Goal: Information Seeking & Learning: Find specific fact

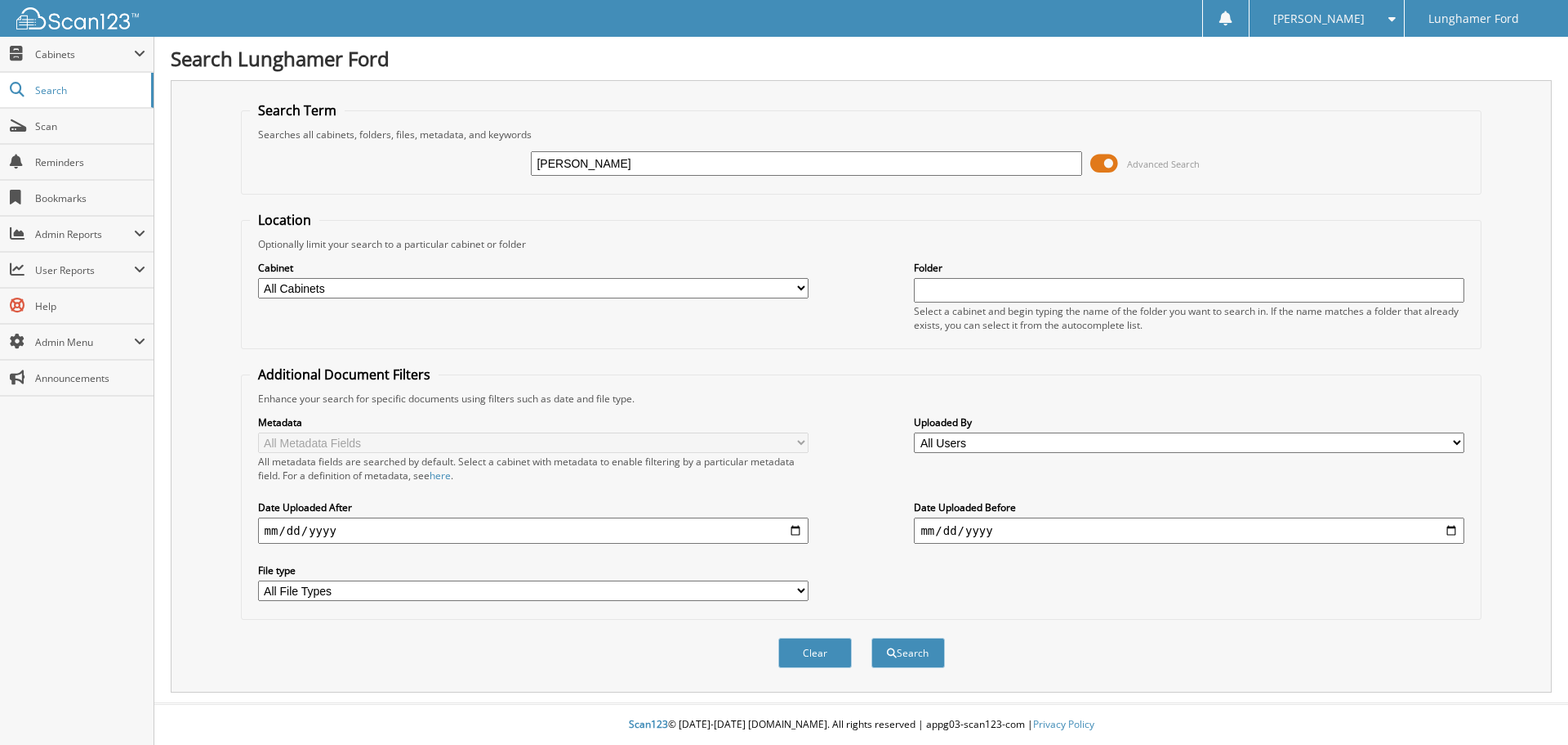
type input "[PERSON_NAME]"
click at [872, 638] on button "Search" at bounding box center [908, 652] width 74 height 31
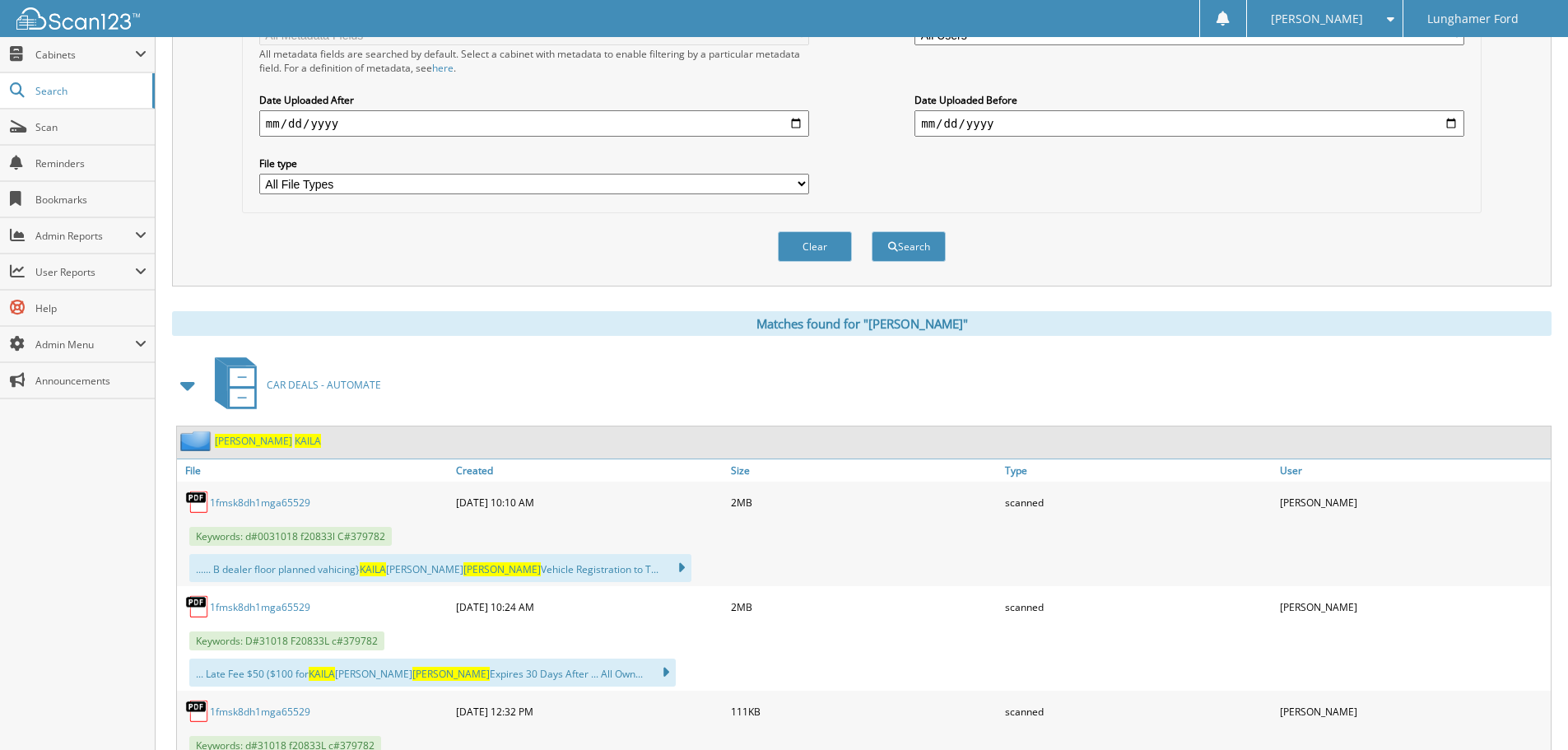
scroll to position [412, 0]
click at [289, 498] on link "1fmsk8dh1mga65529" at bounding box center [259, 501] width 100 height 14
click at [1165, 57] on div "Metadata All Metadata Fields All metadata fields are searched by default. Selec…" at bounding box center [861, 100] width 1222 height 206
click at [295, 438] on span "KAILA" at bounding box center [308, 439] width 27 height 14
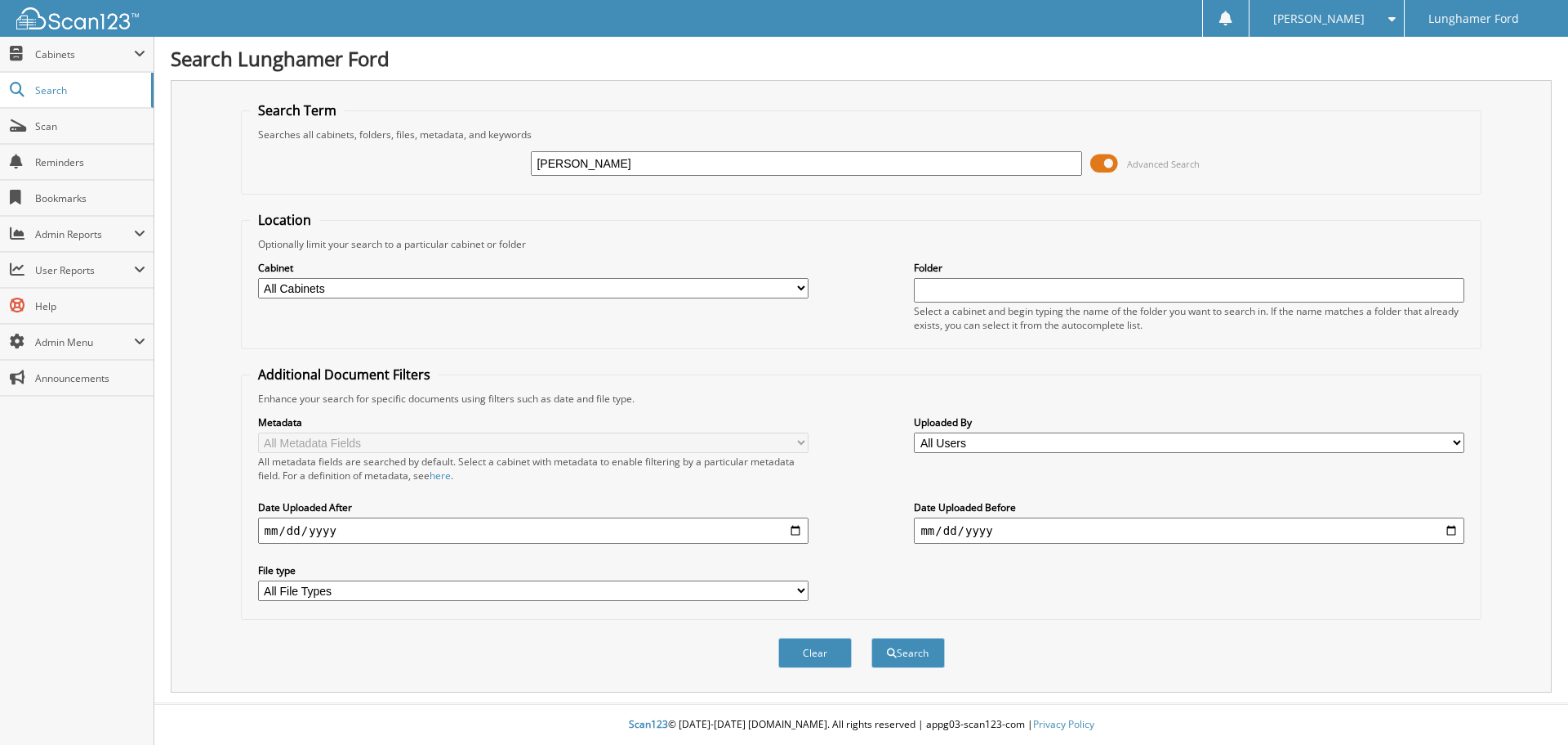
type input "COLDEN DYLAN"
click at [872, 638] on button "Search" at bounding box center [908, 652] width 74 height 31
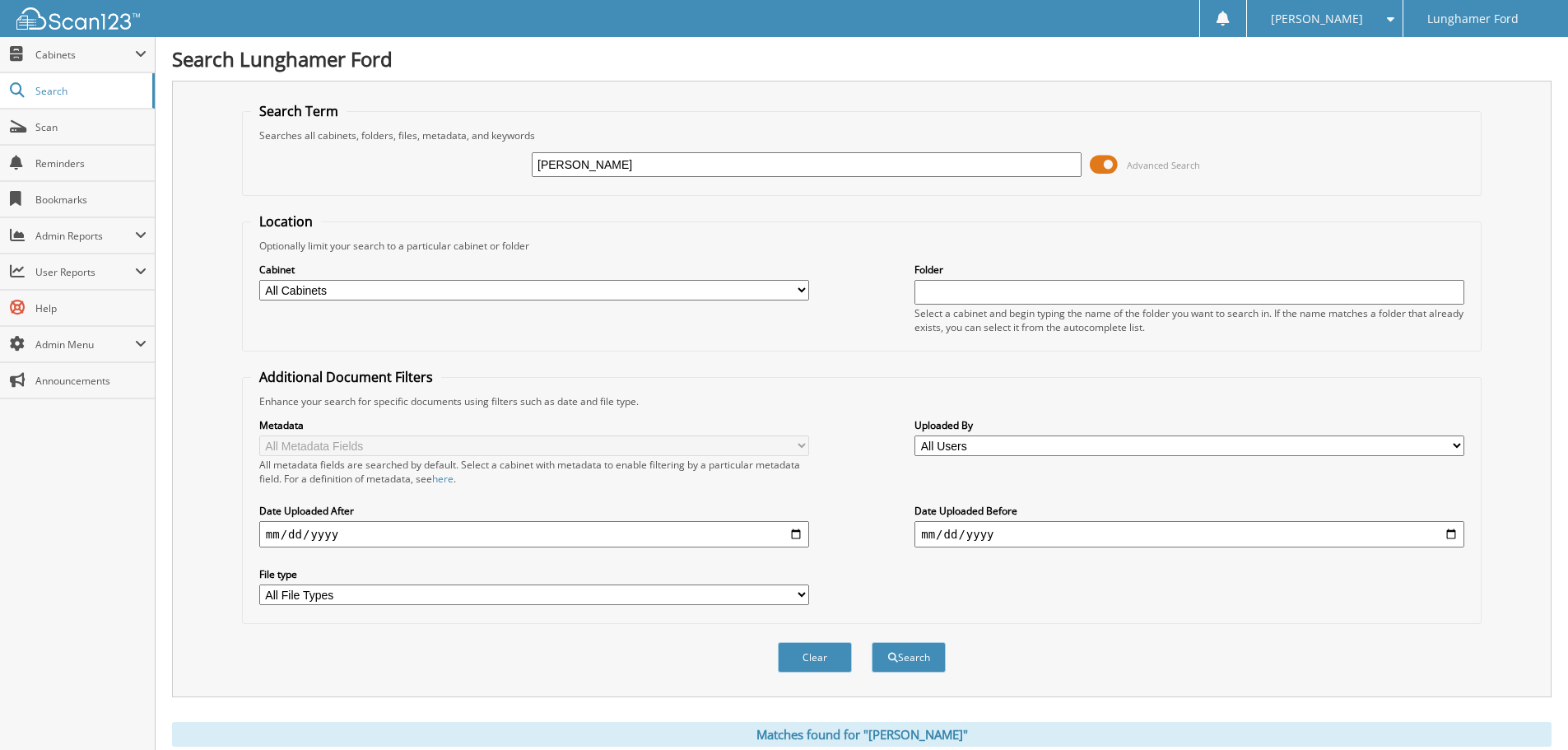
click at [606, 188] on fieldset "Search Term Searches all cabinets, folders, files, metadata, and keywords COLDE…" at bounding box center [861, 149] width 1240 height 94
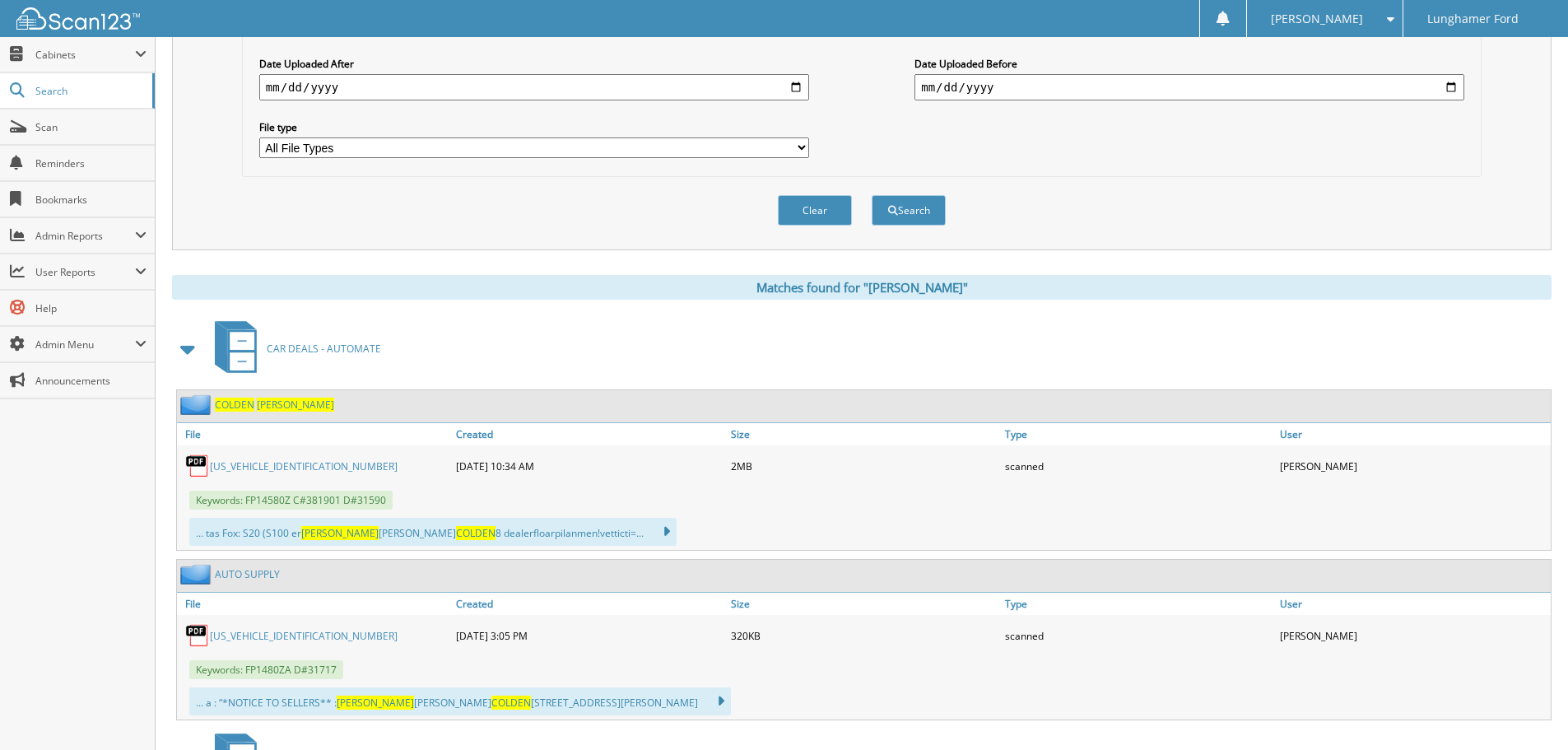
scroll to position [494, 0]
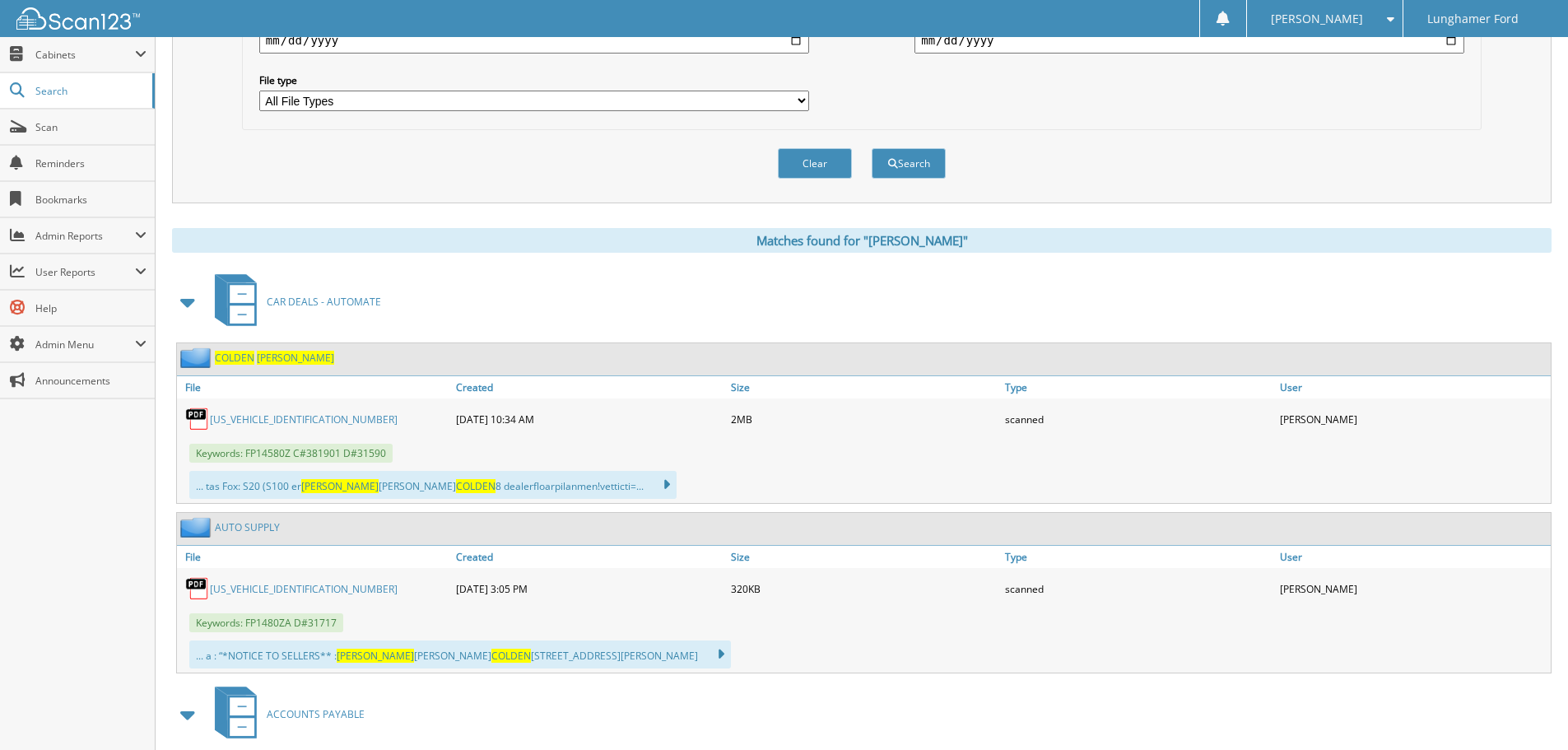
click at [236, 359] on span "COLDEN" at bounding box center [234, 357] width 40 height 14
